Goal: Information Seeking & Learning: Learn about a topic

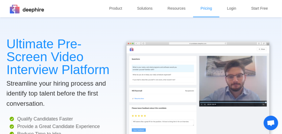
click at [208, 8] on link "Pricing" at bounding box center [207, 8] width 16 height 17
click at [209, 7] on link "Pricing" at bounding box center [207, 8] width 16 height 17
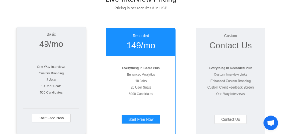
scroll to position [53, 0]
